Goal: Task Accomplishment & Management: Manage account settings

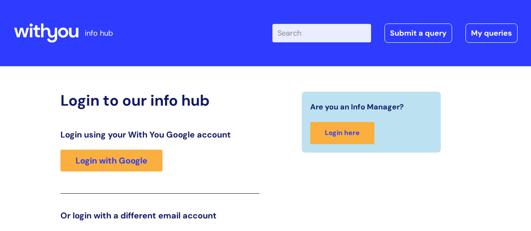
scroll to position [128, 0]
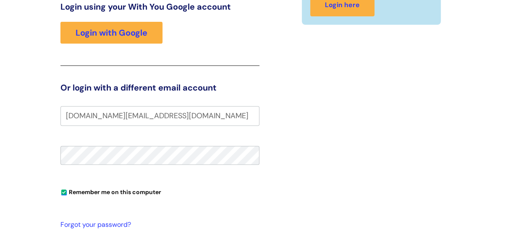
type input "[DOMAIN_NAME][EMAIL_ADDRESS][DOMAIN_NAME]"
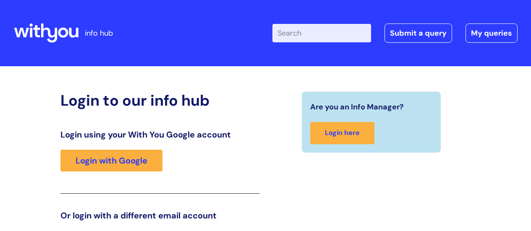
scroll to position [172, 0]
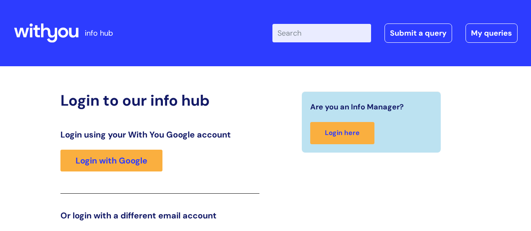
scroll to position [172, 0]
